Goal: Task Accomplishment & Management: Complete application form

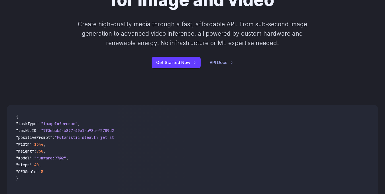
scroll to position [29, 0]
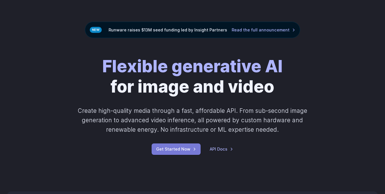
click at [181, 146] on link "Get Started Now" at bounding box center [176, 148] width 49 height 11
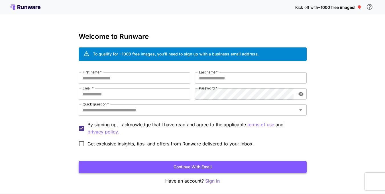
click at [178, 165] on button "Continue with email" at bounding box center [193, 167] width 228 height 12
click at [141, 82] on input "First name   *" at bounding box center [135, 77] width 112 height 11
type input "******"
click at [110, 99] on input "Email   *" at bounding box center [135, 93] width 112 height 11
